Goal: Navigation & Orientation: Find specific page/section

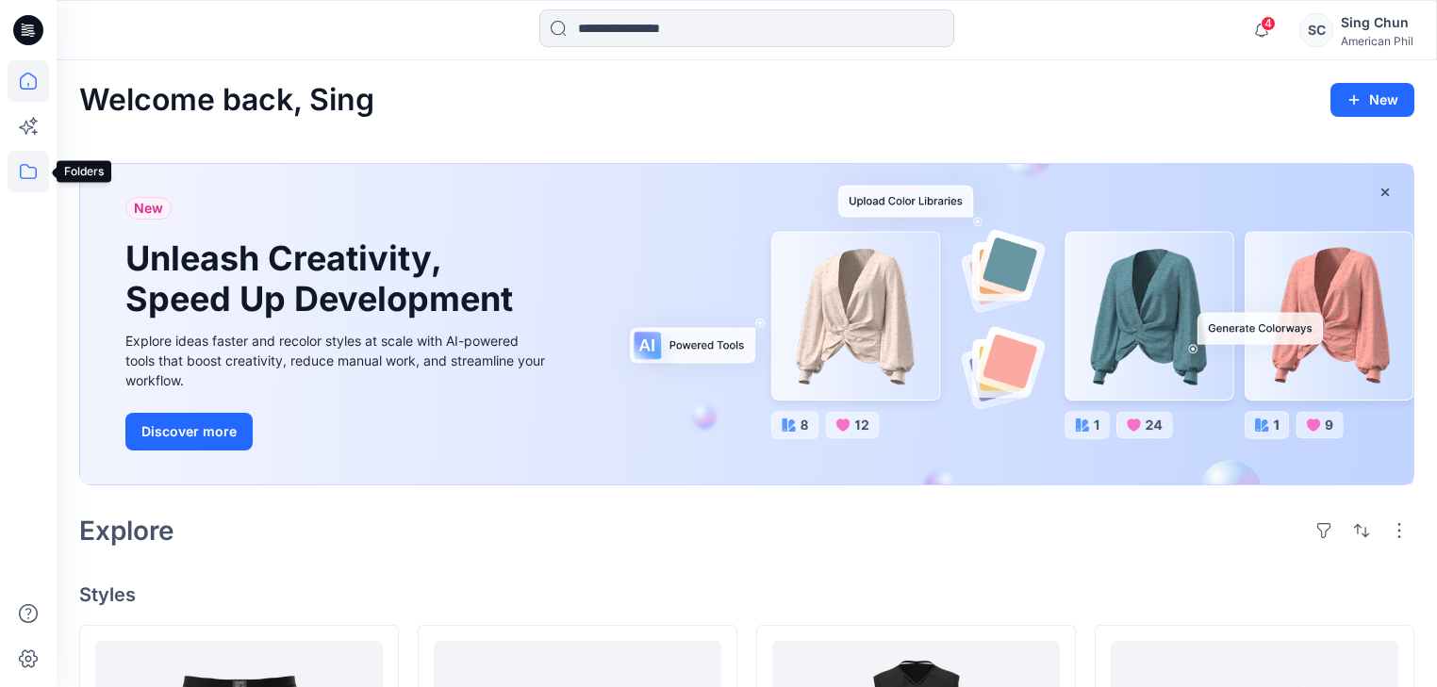
click at [30, 174] on icon at bounding box center [28, 171] width 41 height 41
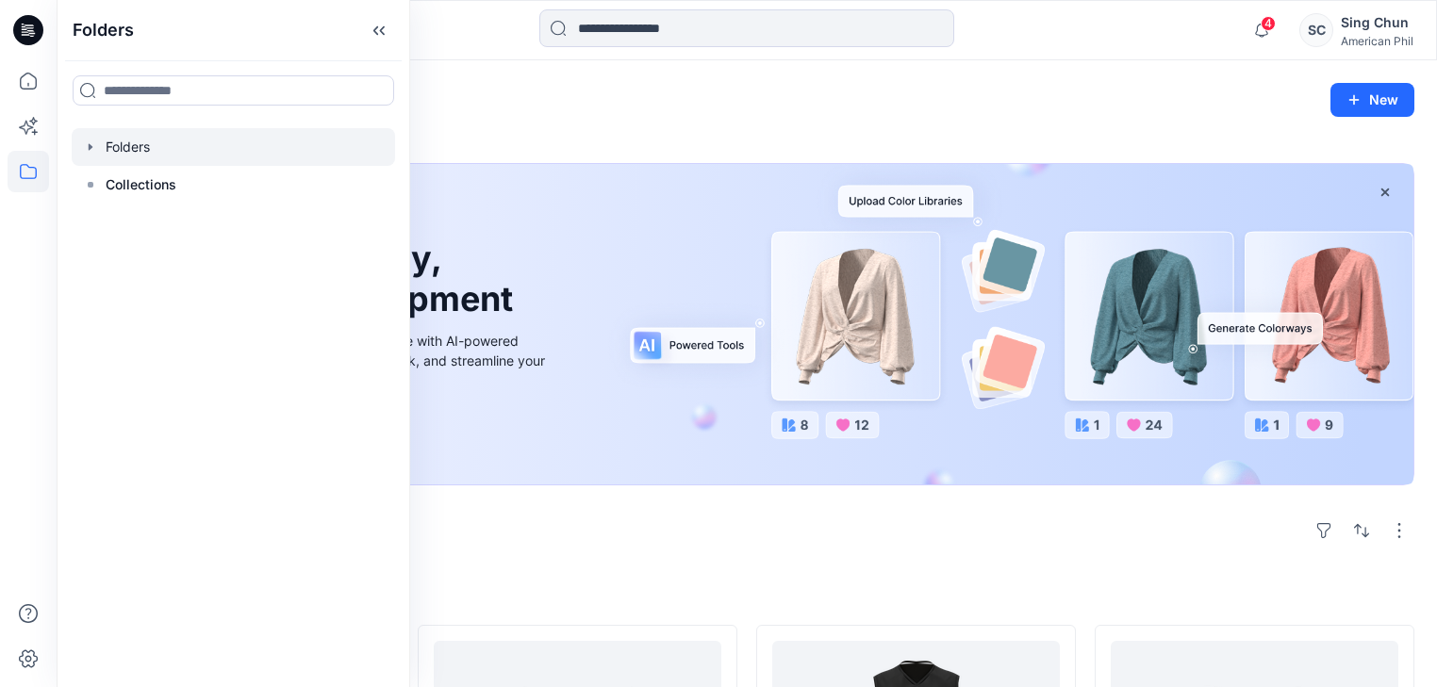
click at [144, 156] on div at bounding box center [233, 147] width 323 height 38
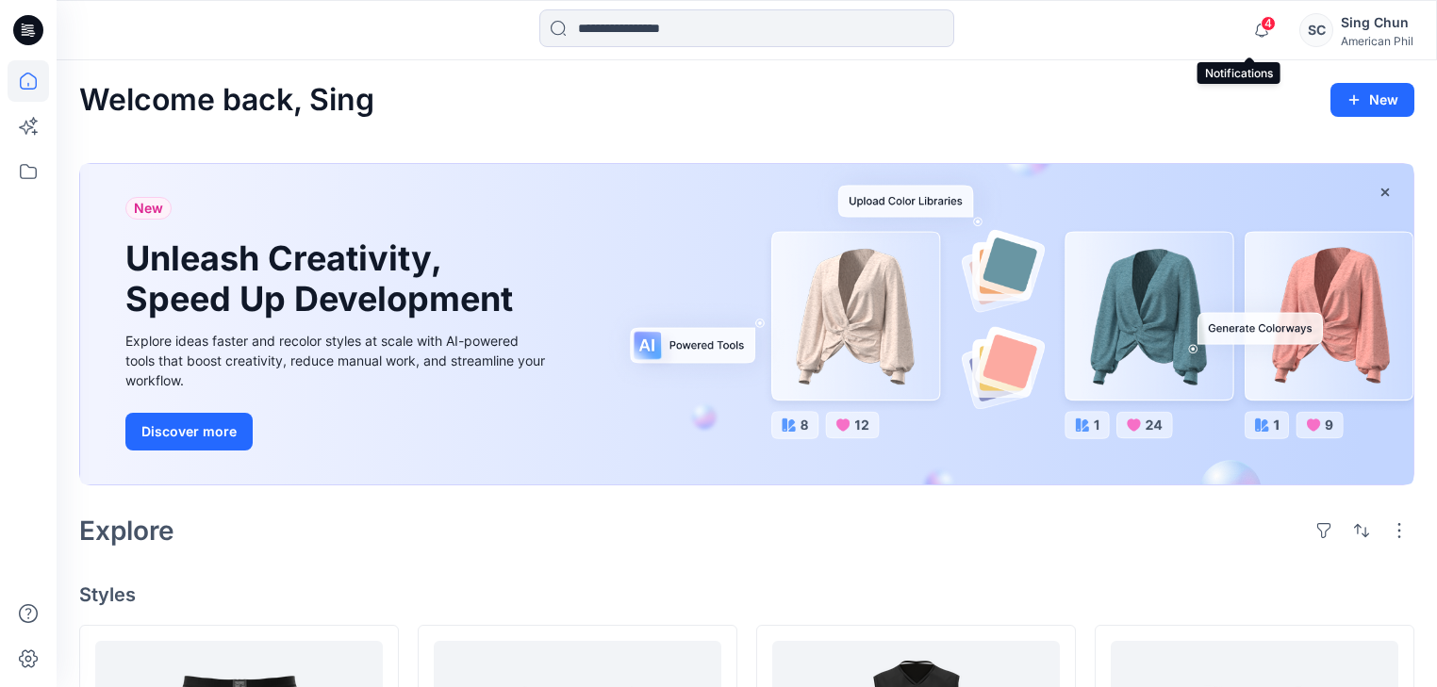
click at [1261, 22] on span "4" at bounding box center [1268, 23] width 15 height 15
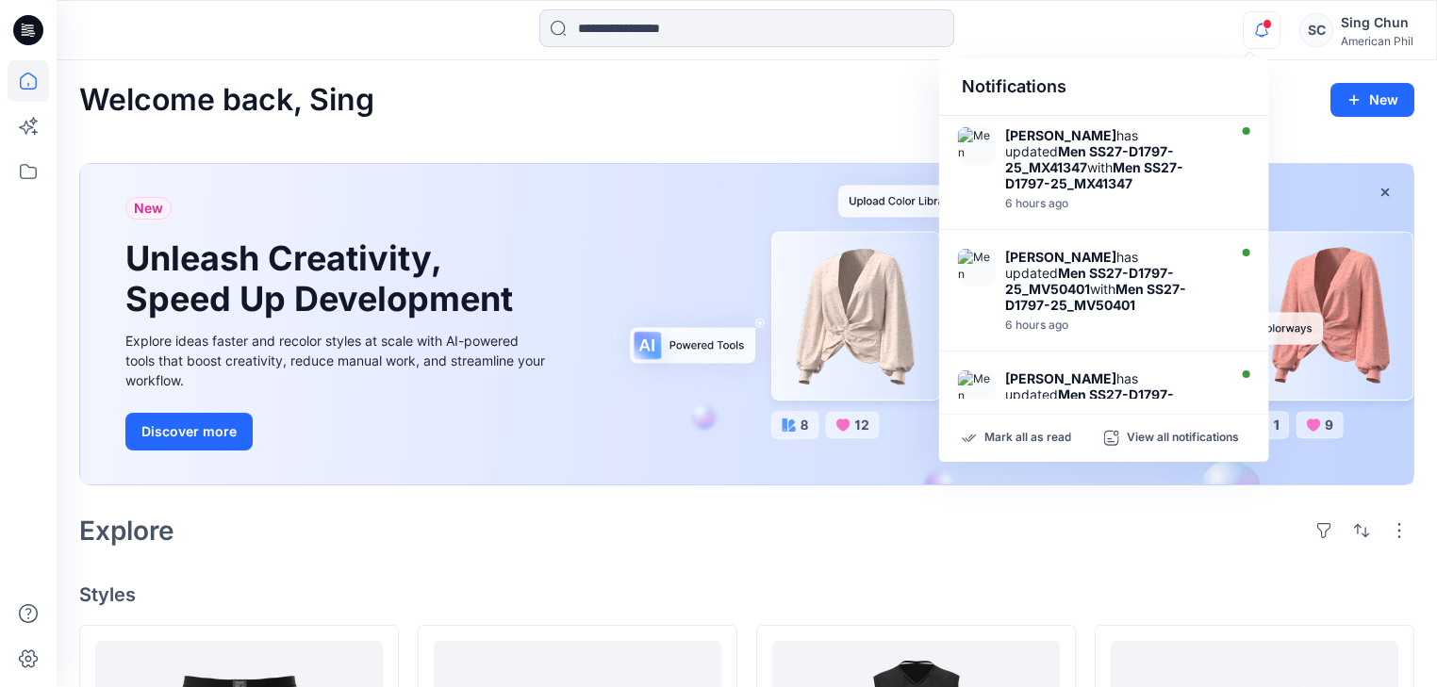
click at [802, 118] on div "Welcome back, Sing New" at bounding box center [746, 100] width 1335 height 35
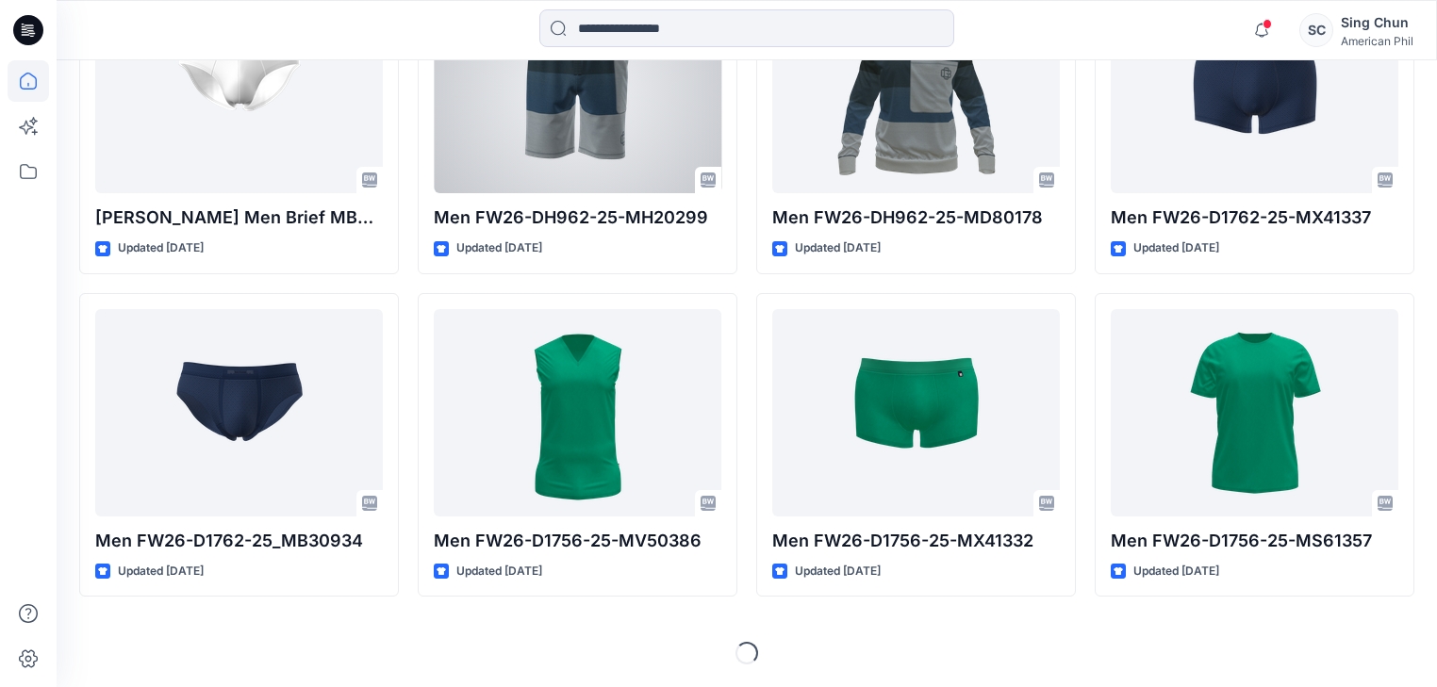
scroll to position [6110, 0]
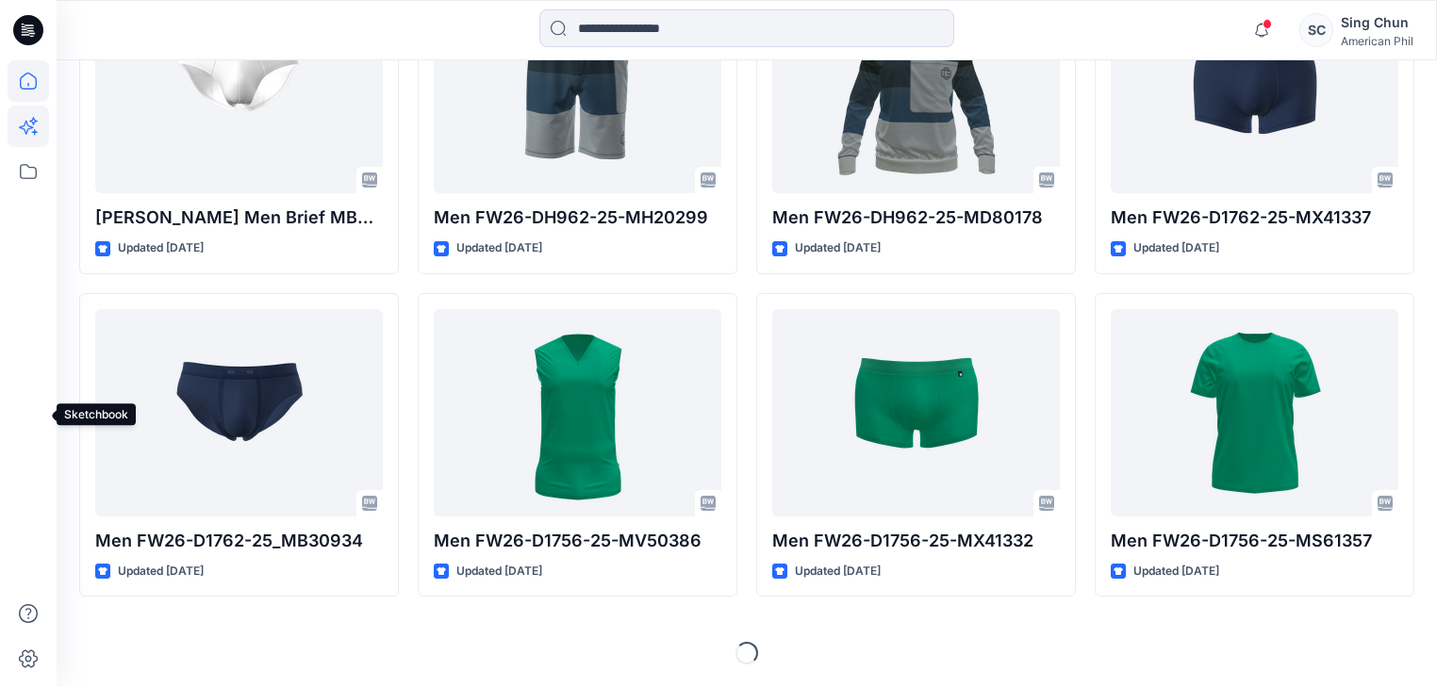
click at [33, 123] on icon at bounding box center [33, 121] width 8 height 8
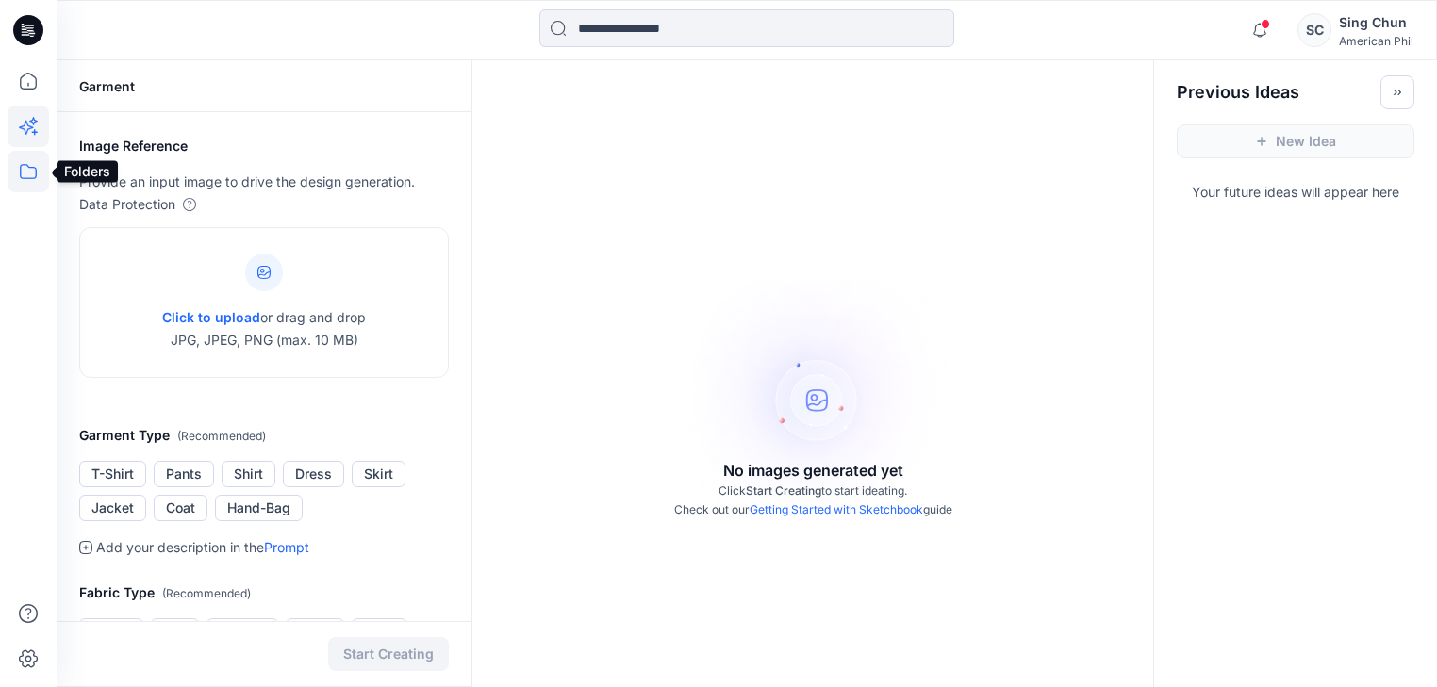
click at [28, 177] on icon at bounding box center [28, 171] width 17 height 15
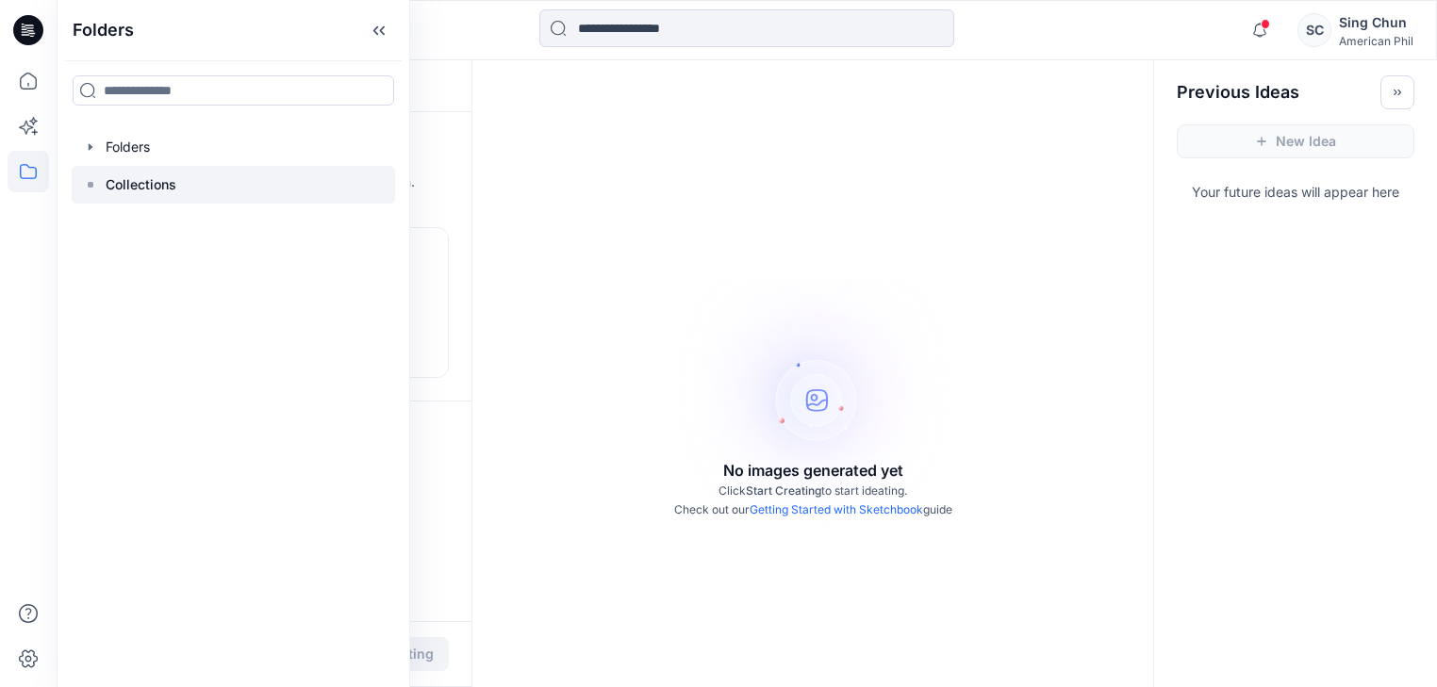
click at [133, 196] on p "Collections" at bounding box center [141, 185] width 71 height 23
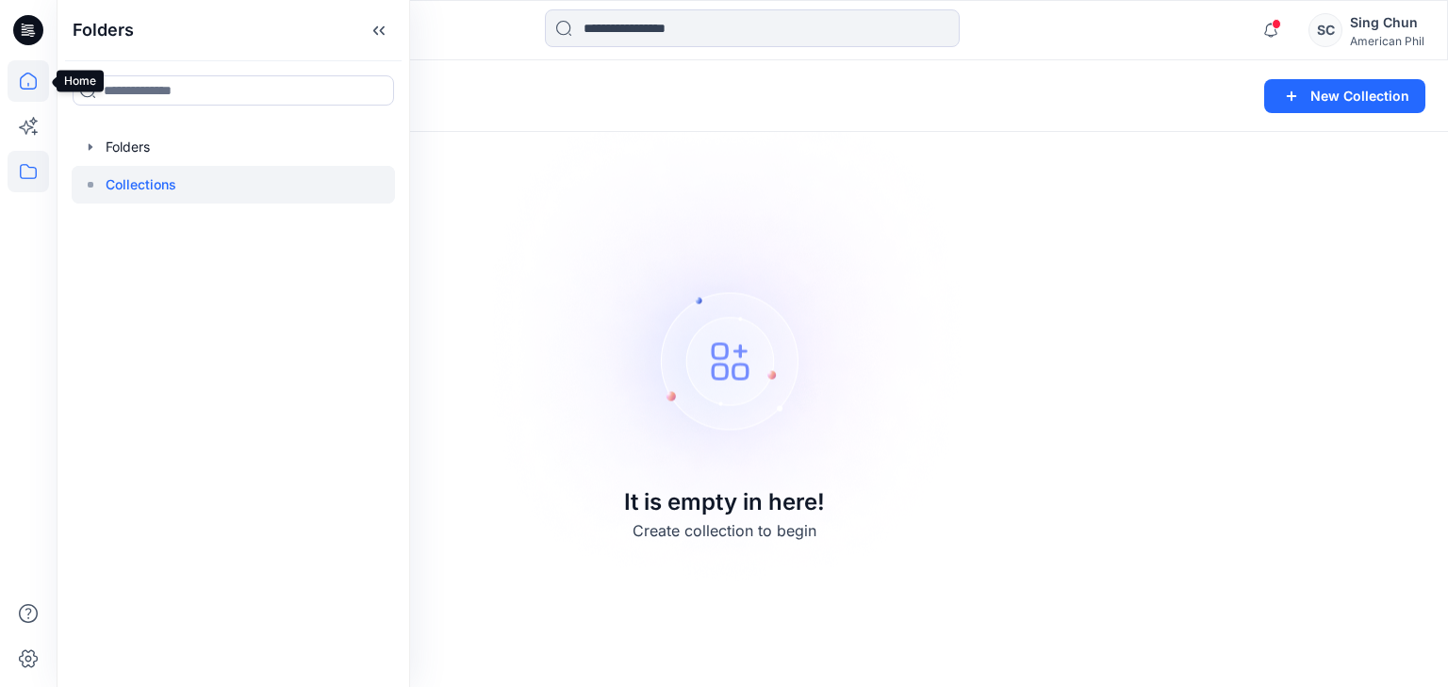
click at [33, 82] on icon at bounding box center [28, 80] width 41 height 41
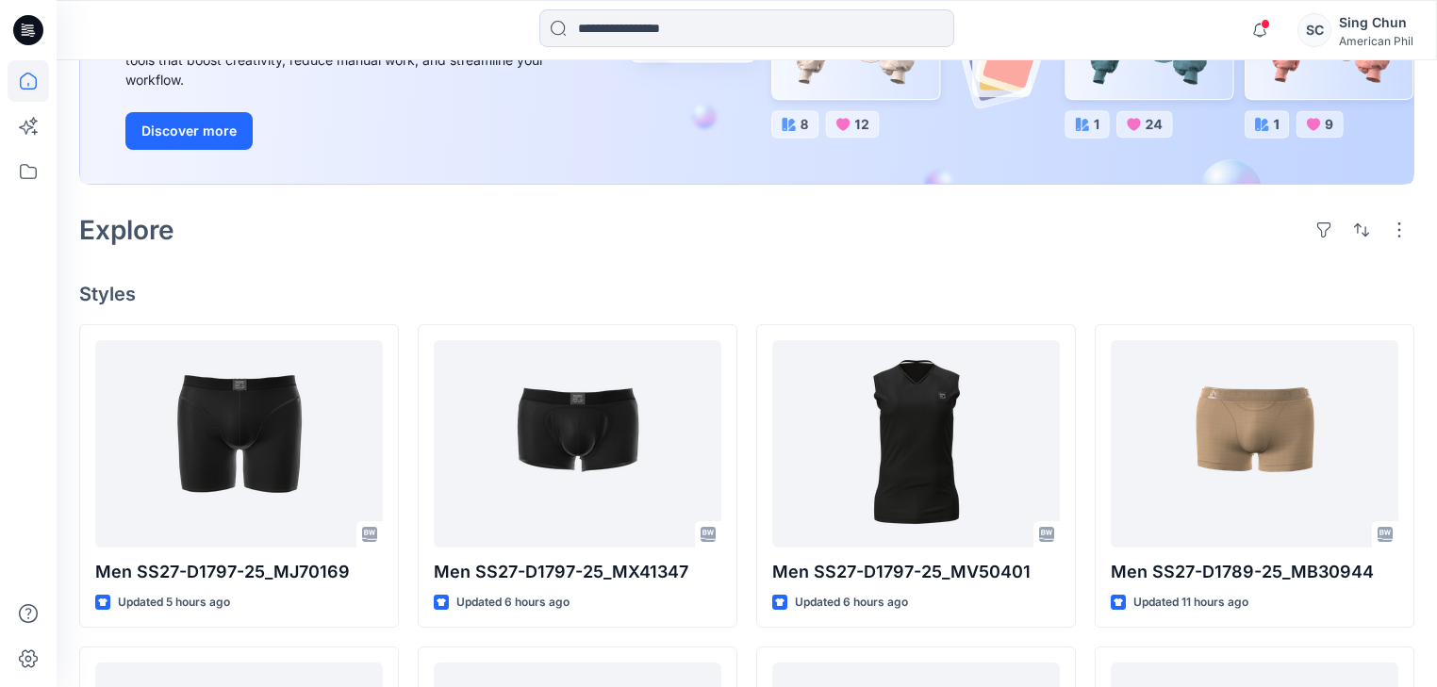
scroll to position [302, 0]
click at [206, 149] on button "Discover more" at bounding box center [188, 130] width 127 height 38
